Goal: Find specific page/section: Find specific page/section

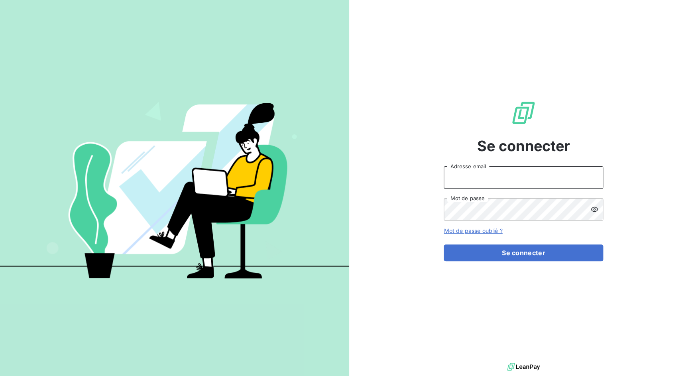
click at [499, 174] on input "Adresse email" at bounding box center [522, 177] width 159 height 22
drag, startPoint x: 473, startPoint y: 179, endPoint x: 501, endPoint y: 177, distance: 27.6
click at [501, 177] on input "admin@3dcelo" at bounding box center [522, 177] width 159 height 22
type input "admin@jottfrance"
click at [443, 244] on button "Se connecter" at bounding box center [522, 252] width 159 height 17
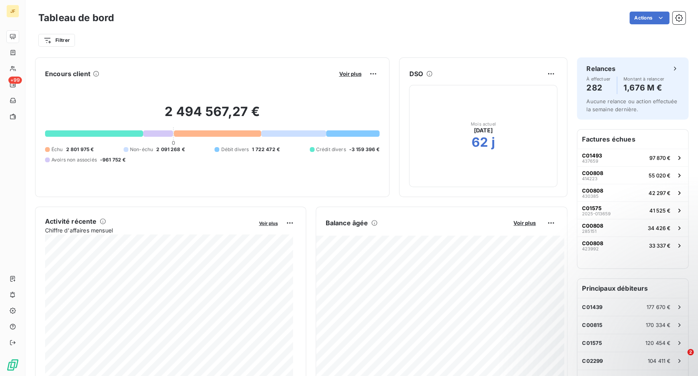
click at [160, 177] on div "2 494 567,27 € 0 Échu 2 801 975 € Non-échu 2 091 268 € Débit divers 1 722 472 €…" at bounding box center [212, 133] width 334 height 107
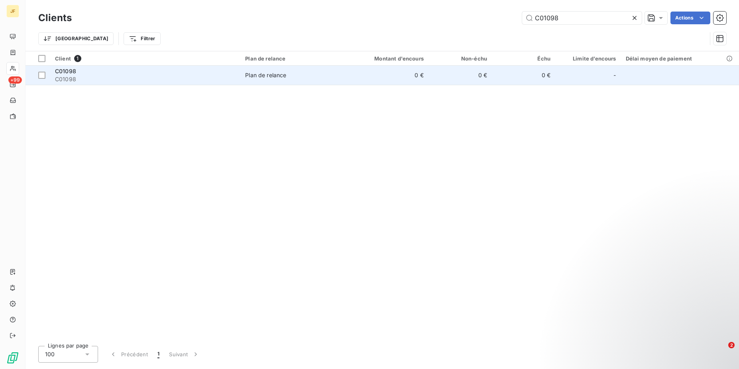
type input "C01098"
click at [149, 78] on span "C01098" at bounding box center [145, 79] width 181 height 8
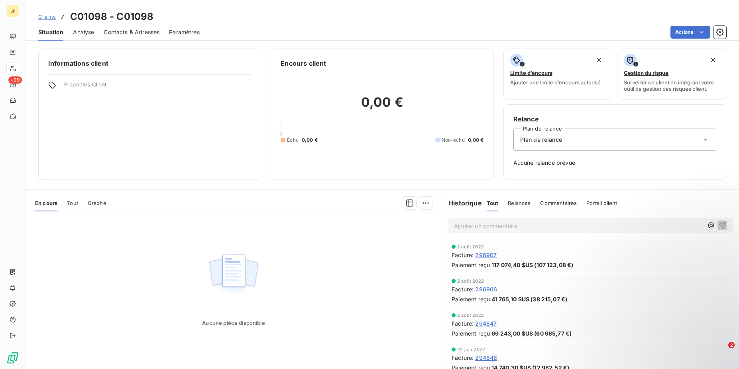
click at [67, 200] on div "En cours Tout Graphe" at bounding box center [234, 203] width 416 height 17
click at [71, 204] on span "Tout" at bounding box center [72, 203] width 11 height 6
